Goal: Task Accomplishment & Management: Manage account settings

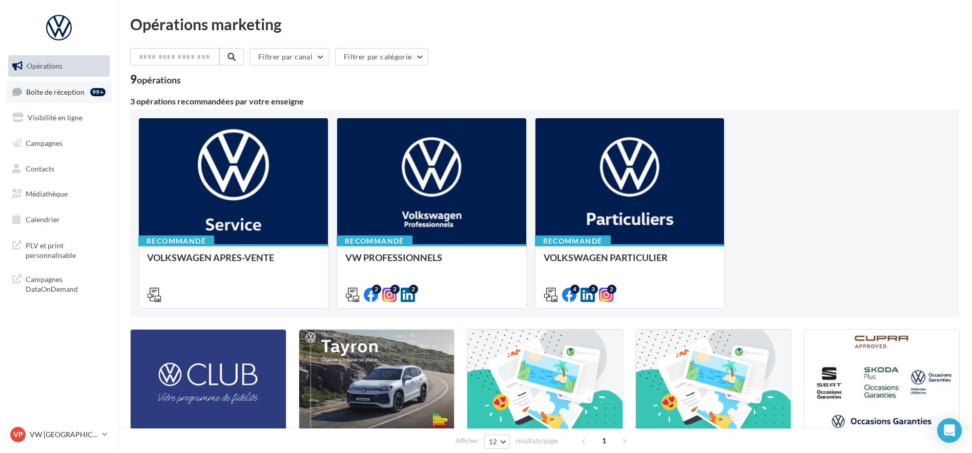
click at [67, 88] on span "Boîte de réception" at bounding box center [55, 91] width 58 height 9
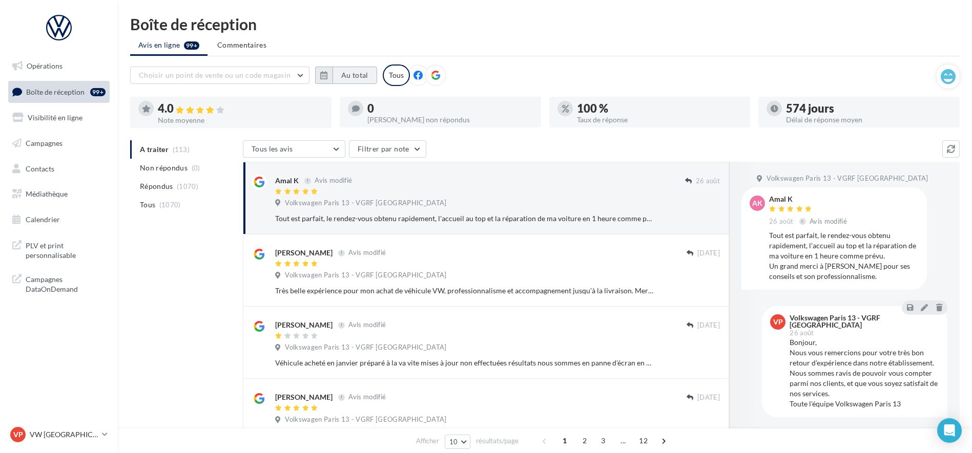
click at [362, 73] on button "Au total" at bounding box center [354, 75] width 45 height 17
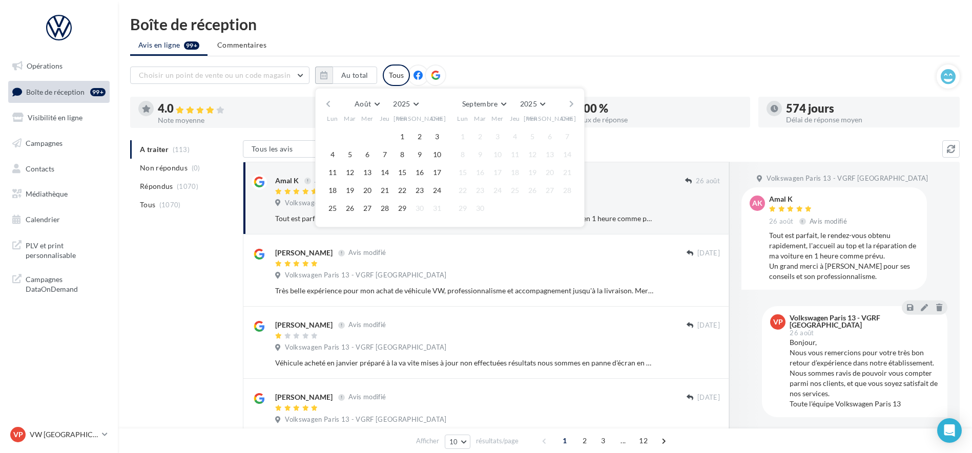
click at [331, 108] on button "button" at bounding box center [328, 104] width 9 height 14
click at [347, 136] on button "1" at bounding box center [349, 136] width 15 height 15
click at [573, 107] on button "button" at bounding box center [571, 104] width 9 height 14
click at [397, 212] on button "29" at bounding box center [401, 208] width 15 height 15
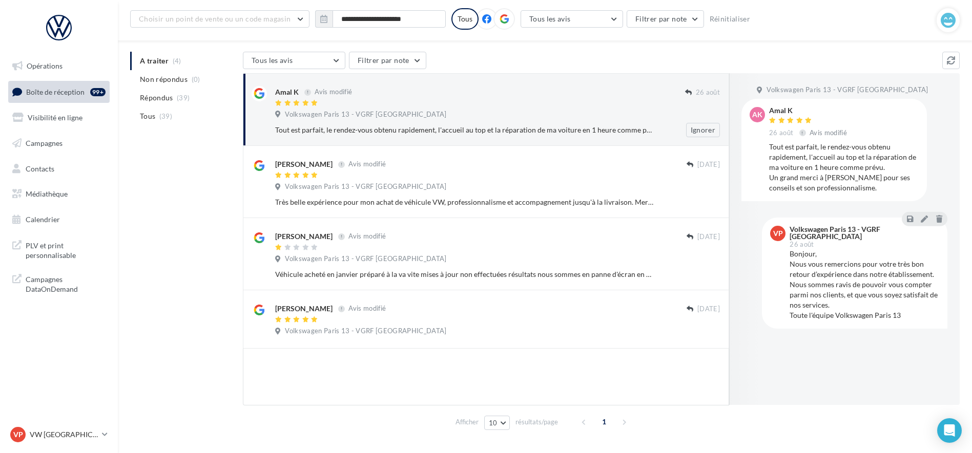
scroll to position [110, 0]
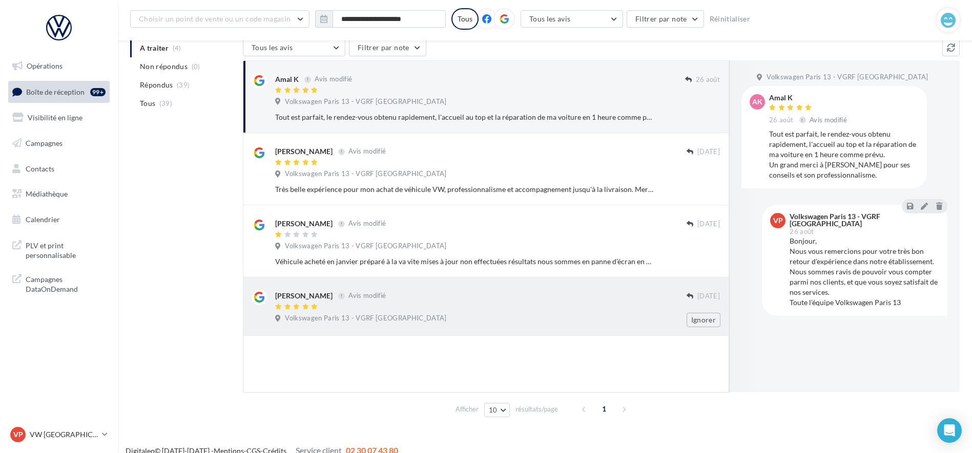
click at [483, 313] on div "[PERSON_NAME] Avis modifié [DATE] Volkswagen [GEOGRAPHIC_DATA] 13 - VGRF Grand …" at bounding box center [497, 308] width 445 height 37
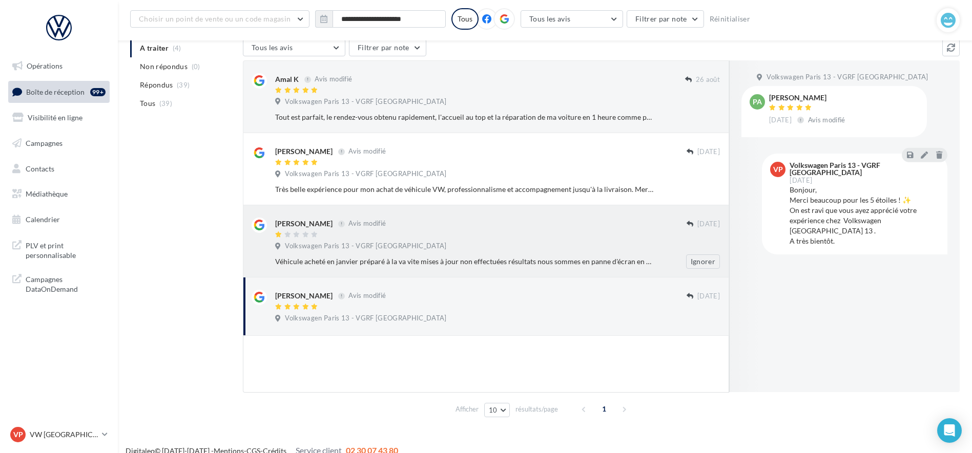
click at [469, 251] on div "Volkswagen Paris 13 - VGRF [GEOGRAPHIC_DATA]" at bounding box center [497, 247] width 445 height 11
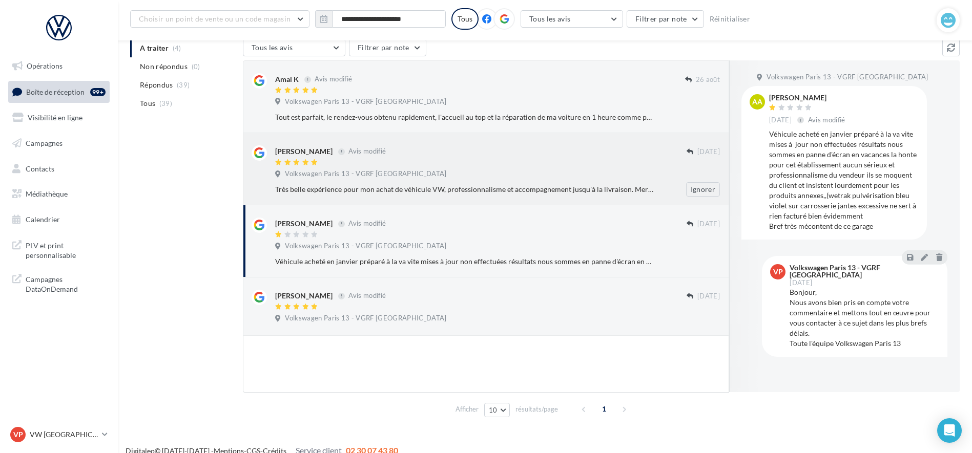
click at [464, 163] on div at bounding box center [480, 163] width 411 height 9
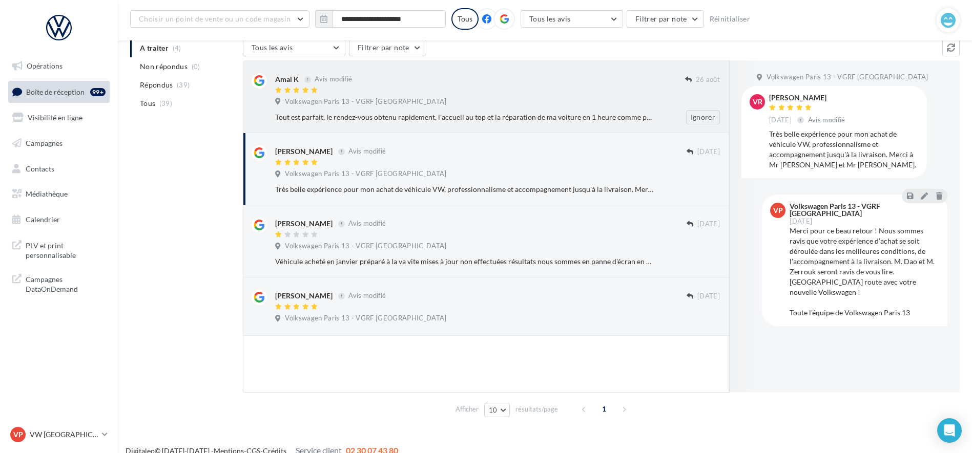
click at [457, 106] on div "Volkswagen Paris 13 - VGRF [GEOGRAPHIC_DATA]" at bounding box center [497, 102] width 445 height 11
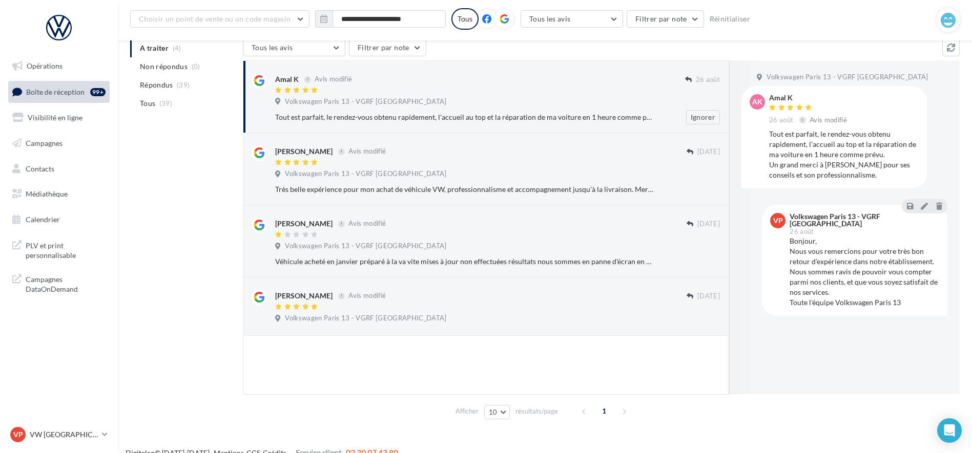
scroll to position [0, 0]
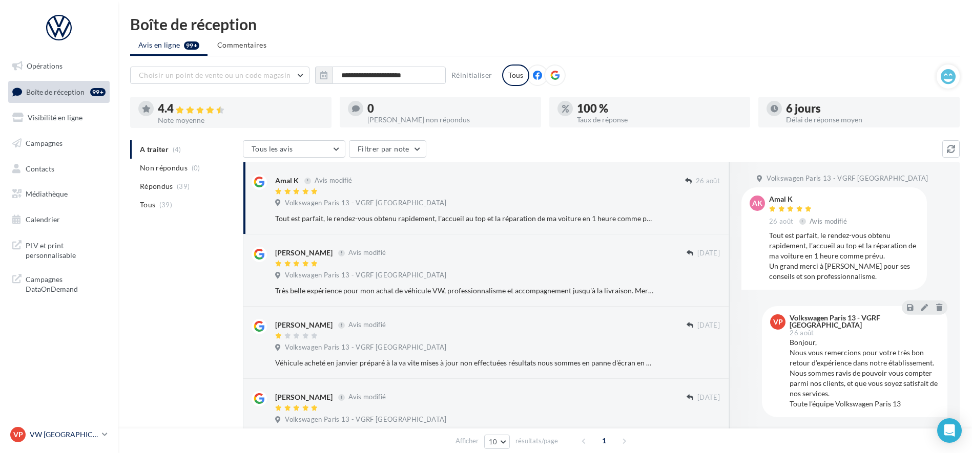
click at [52, 443] on link "VP VW PARIS 13 vw-par13-mon" at bounding box center [58, 434] width 101 height 19
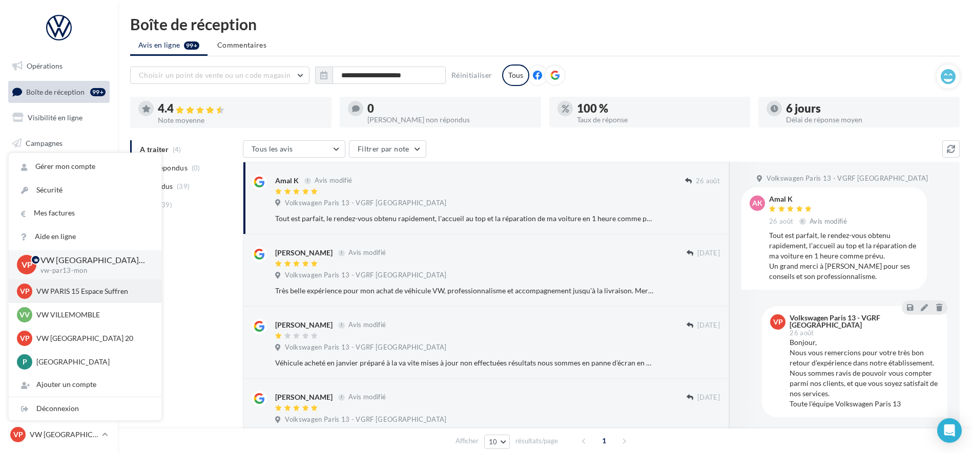
click at [77, 291] on p "VW PARIS 15 Espace Suffren" at bounding box center [92, 291] width 113 height 10
